Goal: Information Seeking & Learning: Learn about a topic

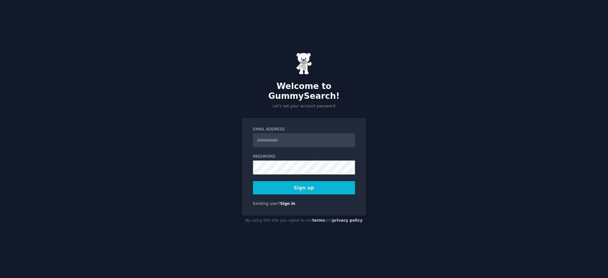
click at [489, 174] on div "Welcome to GummySearch! Let's set your account password Email Address Password …" at bounding box center [304, 139] width 608 height 278
click at [270, 133] on input "Email Address" at bounding box center [304, 140] width 102 height 14
type input "**********"
click at [490, 164] on div "**********" at bounding box center [304, 139] width 608 height 278
click at [302, 183] on button "Sign up" at bounding box center [304, 187] width 102 height 13
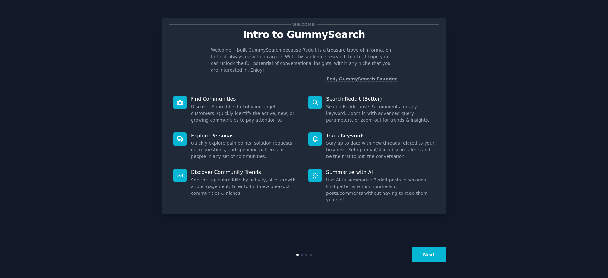
click at [209, 104] on dd "Discover Subreddits full of your target customers. Quickly identify the active,…" at bounding box center [245, 114] width 109 height 20
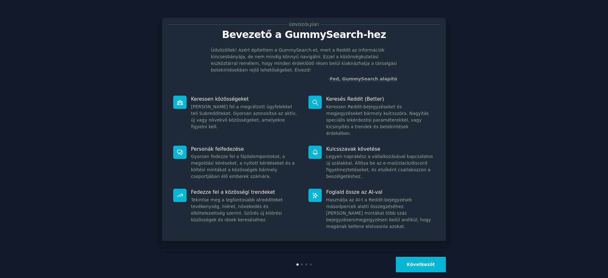
click at [421, 258] on button "Következőt" at bounding box center [421, 265] width 50 height 16
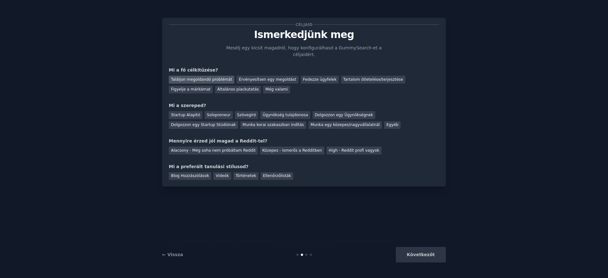
click at [190, 77] on font "Találjon megoldandó problémát" at bounding box center [201, 79] width 61 height 4
click at [252, 77] on font "Érvényesítsen egy megoldást" at bounding box center [267, 79] width 57 height 4
click at [351, 77] on font "Tartalom ötletelése/terjesztése" at bounding box center [373, 79] width 60 height 4
click at [217, 87] on font "Általános piackutatás" at bounding box center [237, 89] width 41 height 4
click at [308, 121] on div "Munka egy közepes/nagyvállalatnál" at bounding box center [345, 125] width 74 height 8
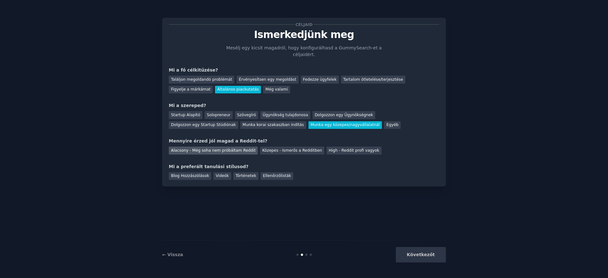
click at [232, 148] on font "Alacsony - Még soha nem próbáltam Reddit" at bounding box center [213, 150] width 85 height 4
click at [216, 174] on font "Videók" at bounding box center [222, 176] width 13 height 4
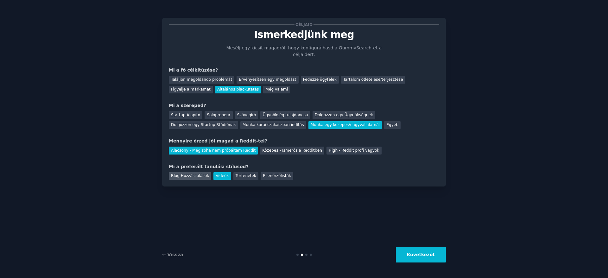
click at [192, 174] on font "Blog Hozzászólások" at bounding box center [190, 176] width 38 height 4
click at [216, 174] on font "Videók" at bounding box center [222, 176] width 13 height 4
click at [424, 252] on font "Következőt" at bounding box center [421, 254] width 28 height 5
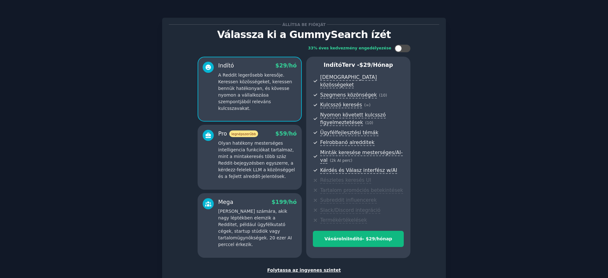
click at [308, 268] on font "Folytassa az ingyenes szintet" at bounding box center [303, 270] width 73 height 5
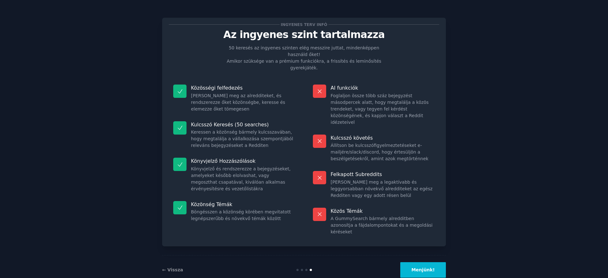
click at [418, 267] on font "Menjünk!" at bounding box center [422, 269] width 23 height 5
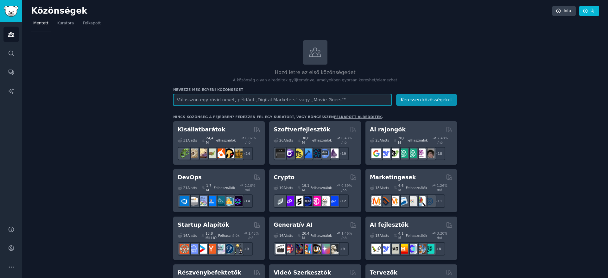
click at [275, 102] on input "text" at bounding box center [282, 100] width 219 height 12
type input "betonszálas beton"
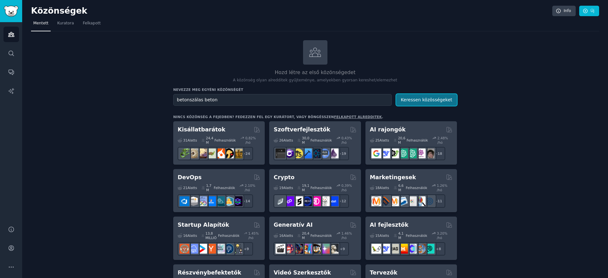
click at [423, 100] on font "Keressen közösségeket" at bounding box center [426, 99] width 51 height 5
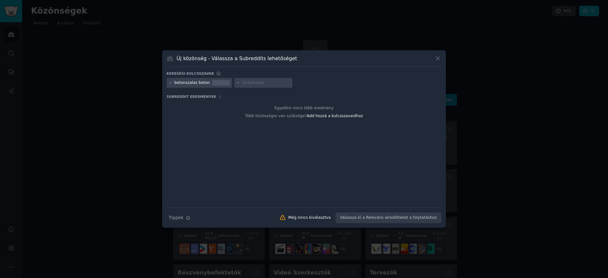
click at [437, 59] on icon at bounding box center [438, 58] width 7 height 7
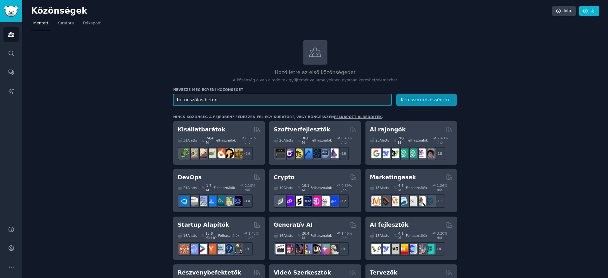
drag, startPoint x: 223, startPoint y: 99, endPoint x: 163, endPoint y: 98, distance: 59.6
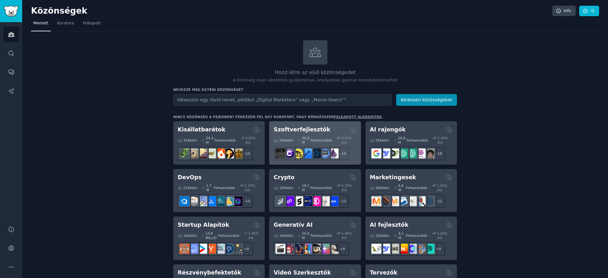
click at [285, 131] on font "Szoftverfejlesztők" at bounding box center [302, 129] width 57 height 6
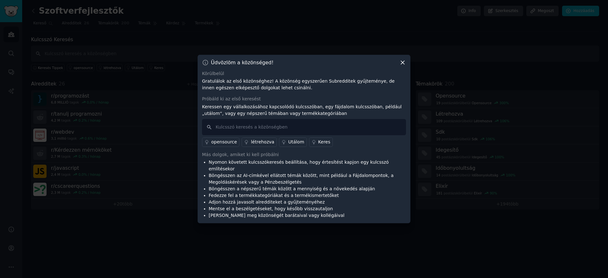
click at [402, 65] on icon at bounding box center [402, 62] width 7 height 7
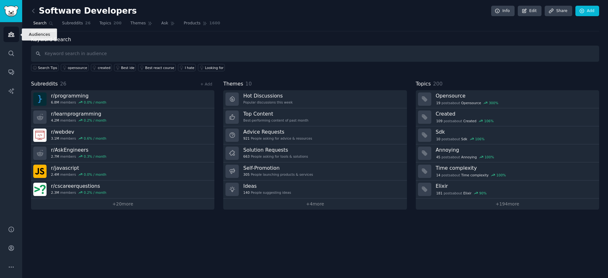
click at [13, 36] on icon "Sidebar" at bounding box center [11, 34] width 7 height 7
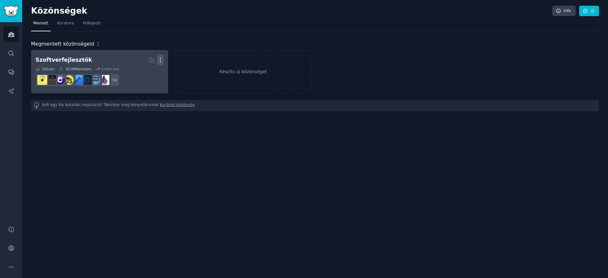
click at [158, 60] on icon "button" at bounding box center [160, 60] width 7 height 7
click at [141, 69] on div "Delete" at bounding box center [139, 73] width 30 height 13
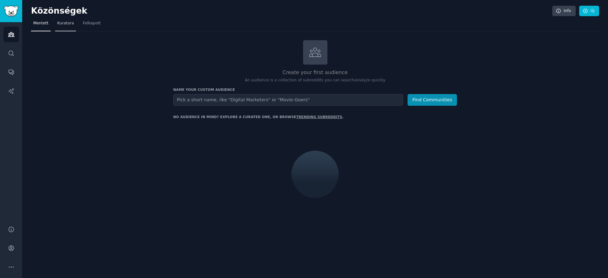
click at [62, 25] on font "Kuratora" at bounding box center [65, 23] width 17 height 4
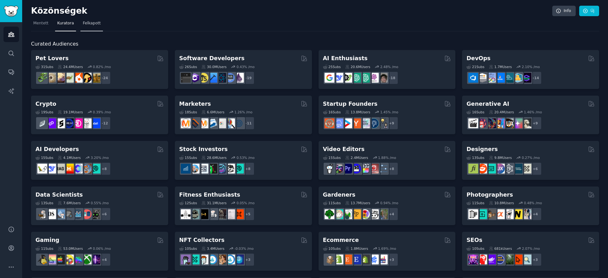
click at [92, 23] on font "Felkapott" at bounding box center [92, 23] width 18 height 4
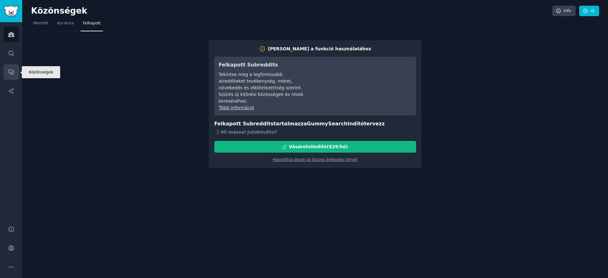
click at [10, 70] on icon "Oldalsáv" at bounding box center [11, 72] width 5 height 5
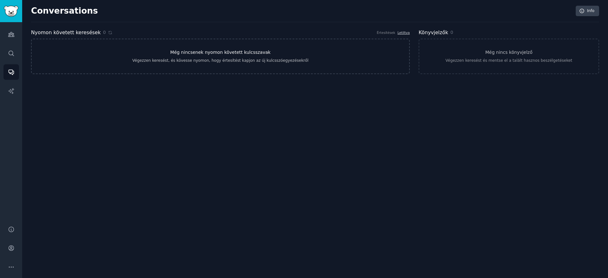
click at [209, 50] on font "Még nincsenek nyomon követett kulcsszavak" at bounding box center [220, 52] width 100 height 5
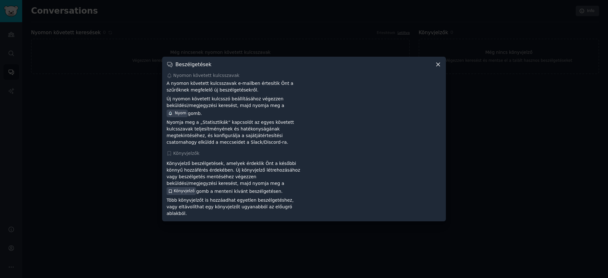
click at [436, 69] on div "Beszélgetések Nyomon követett kulcsszavak A nyomon követett kulcsszavak e-mailb…" at bounding box center [304, 139] width 284 height 165
click at [443, 65] on div "Beszélgetések Nyomon követett kulcsszavak A nyomon követett kulcsszavak e-mailb…" at bounding box center [304, 139] width 284 height 165
click at [437, 65] on icon at bounding box center [437, 64] width 3 height 3
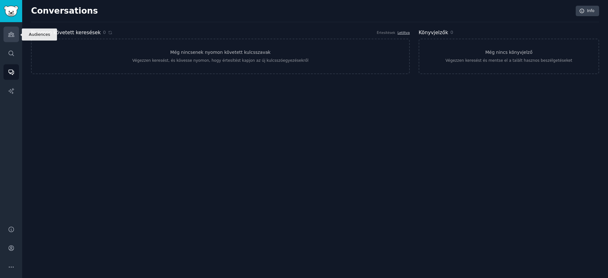
click at [16, 35] on link "Audiences" at bounding box center [11, 35] width 16 height 16
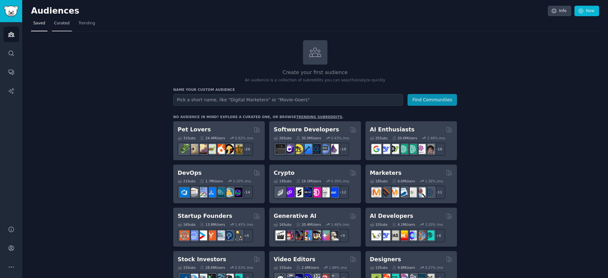
click at [55, 24] on span "Curated" at bounding box center [62, 24] width 16 height 6
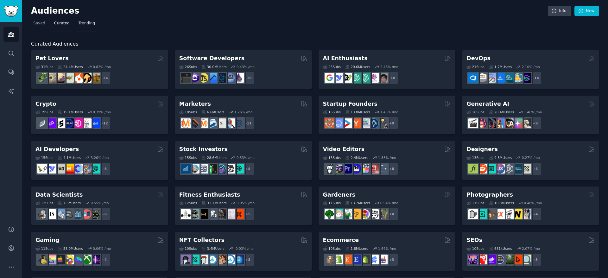
click at [85, 25] on span "Trending" at bounding box center [87, 24] width 16 height 6
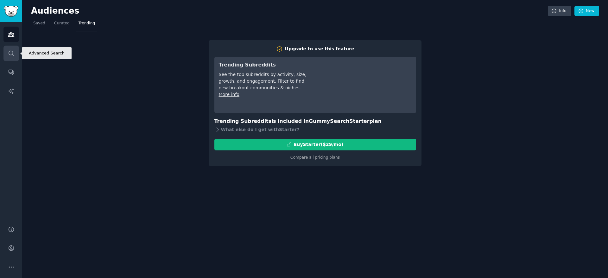
click at [10, 56] on link "Search" at bounding box center [11, 54] width 16 height 16
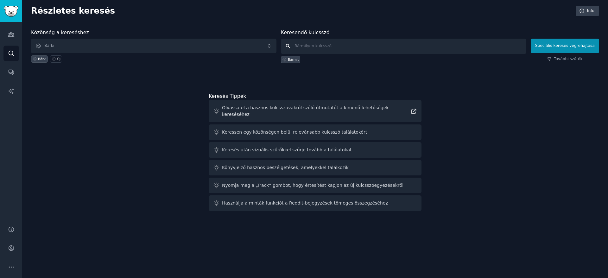
click at [319, 43] on input "text" at bounding box center [403, 46] width 245 height 15
type input "betonszál"
click at [554, 49] on button "Speciális keresés végrehajtása" at bounding box center [565, 46] width 68 height 15
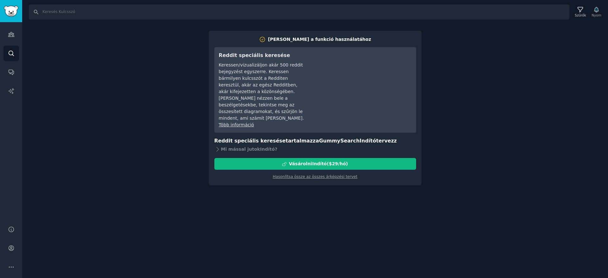
click at [118, 31] on div "Kereső Szűrők Nyom Frissítsen a funkció használatához Reddit speciális keresése…" at bounding box center [315, 139] width 586 height 278
